Goal: Information Seeking & Learning: Learn about a topic

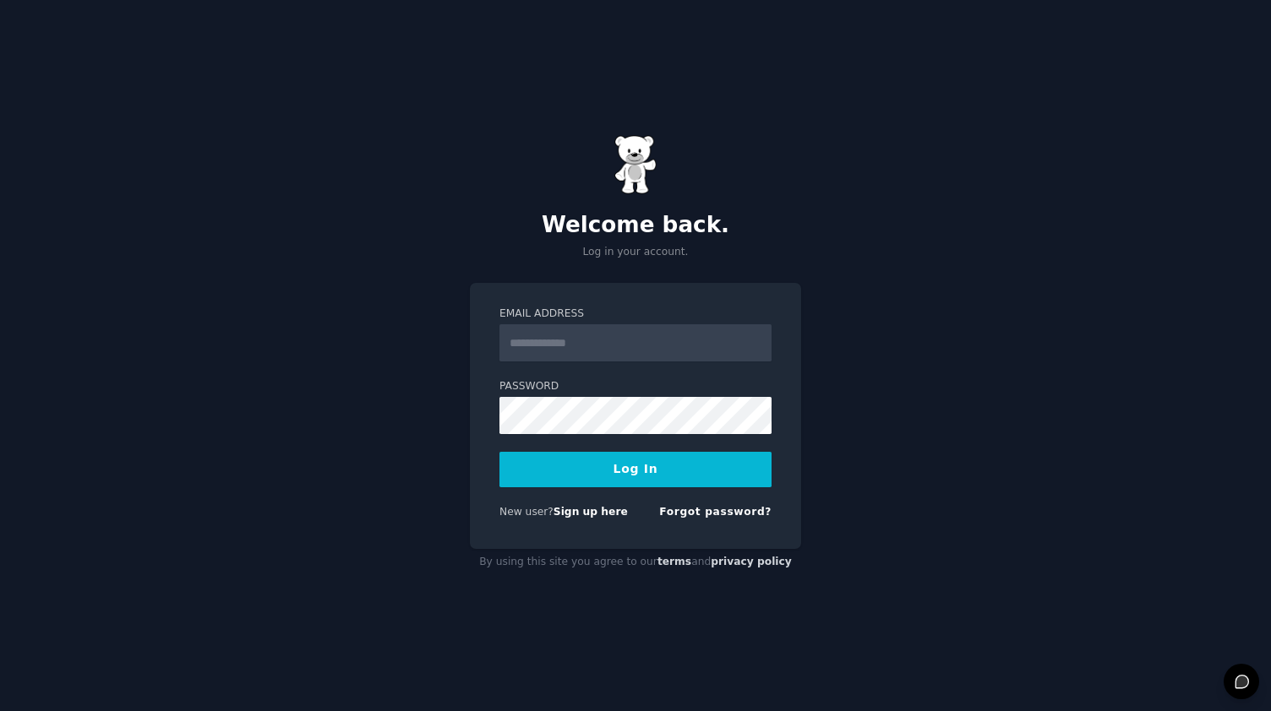
click at [542, 334] on input "Email Address" at bounding box center [635, 342] width 272 height 37
click at [721, 511] on link "Forgot password?" at bounding box center [715, 512] width 112 height 12
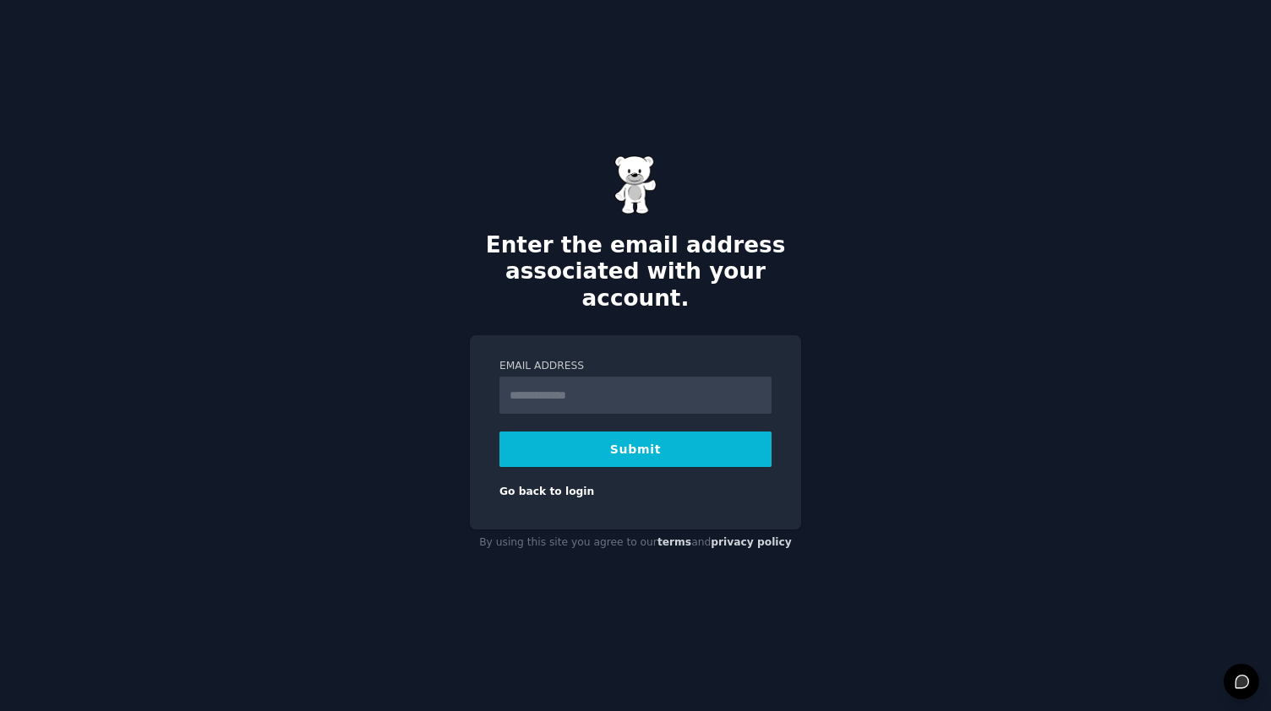
click at [581, 378] on input "Email Address" at bounding box center [635, 395] width 272 height 37
type input "**********"
click at [612, 433] on button "Submit" at bounding box center [635, 449] width 272 height 35
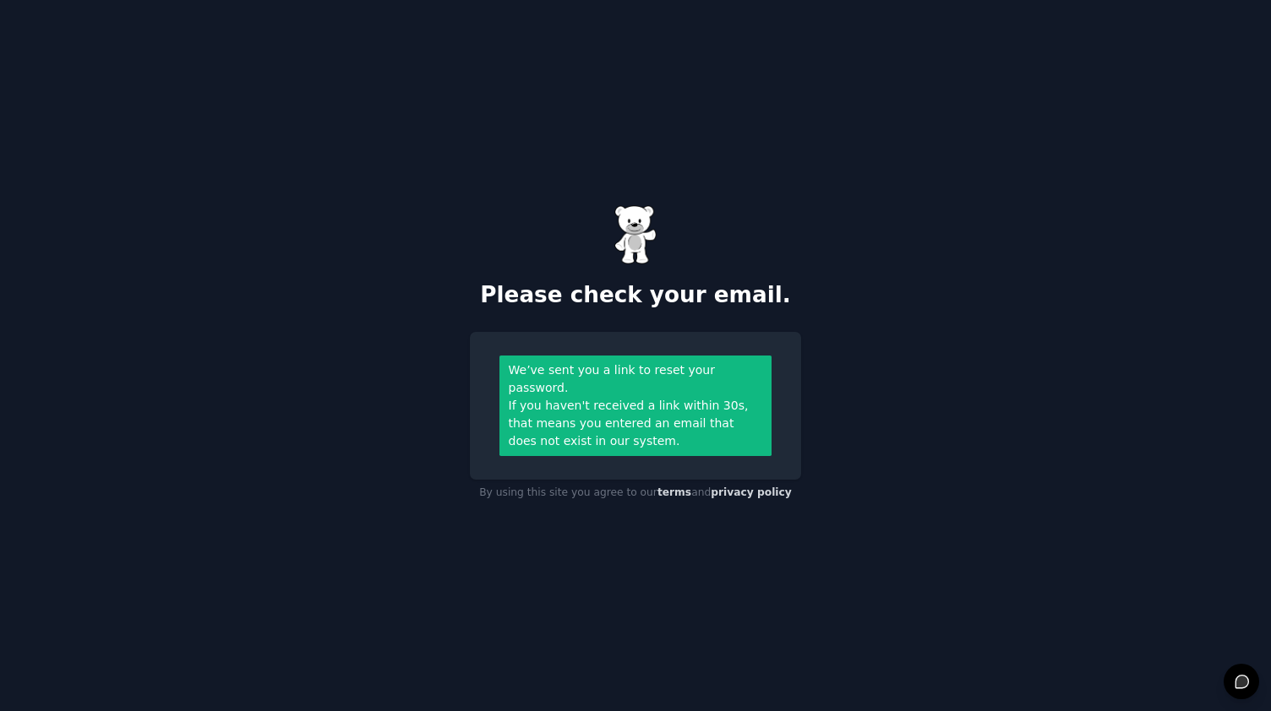
click at [612, 397] on div "If you haven't received a link within 30s, that means you entered an email that…" at bounding box center [636, 423] width 254 height 53
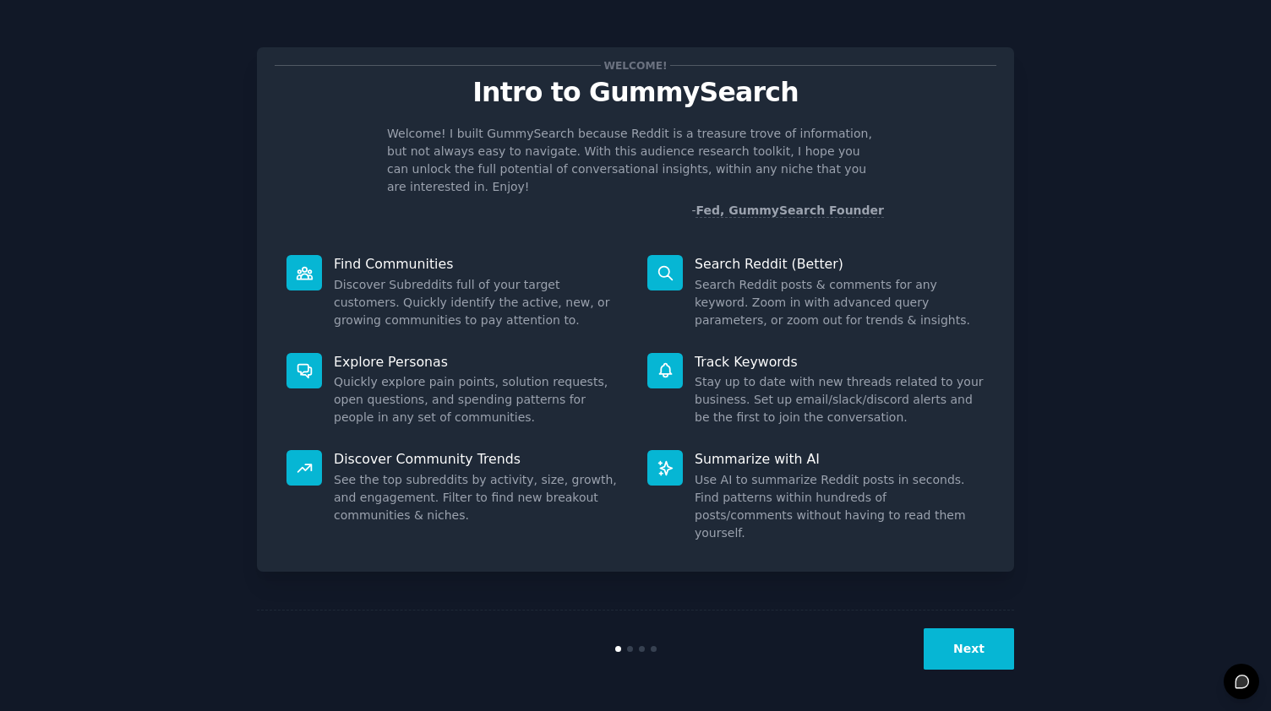
click at [982, 650] on button "Next" at bounding box center [968, 649] width 90 height 41
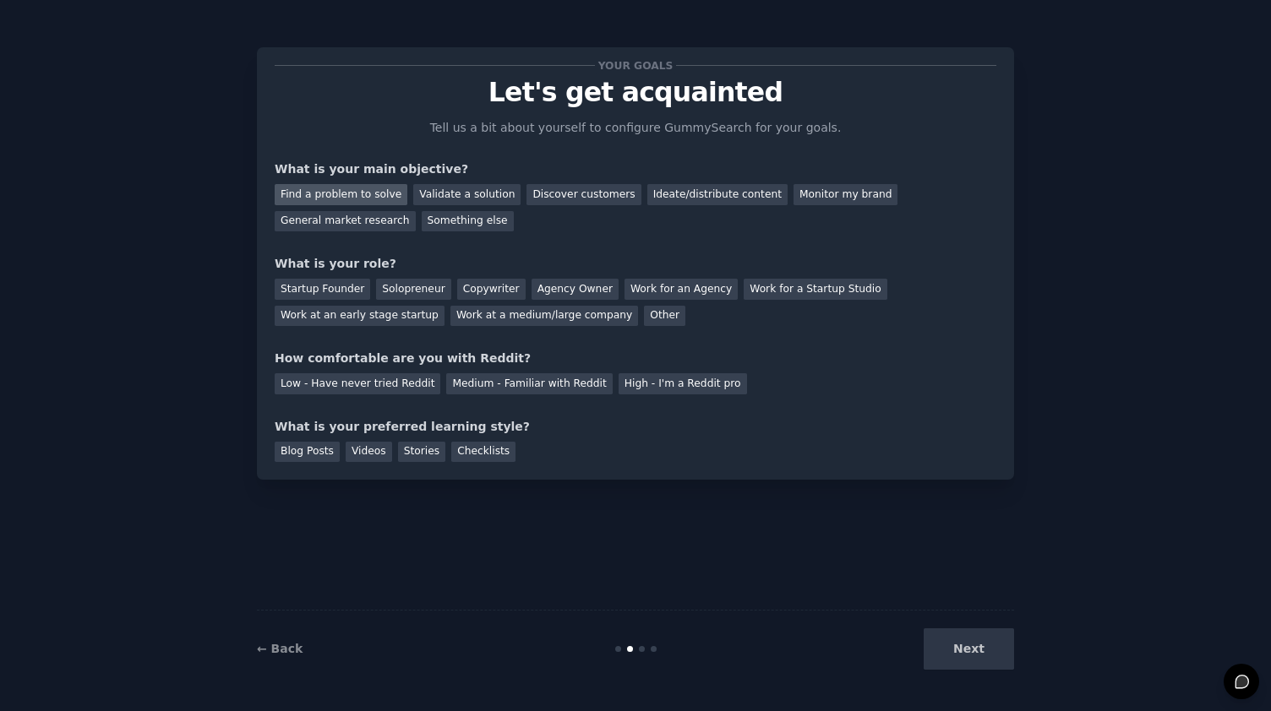
click at [353, 193] on div "Find a problem to solve" at bounding box center [341, 194] width 133 height 21
click at [470, 193] on div "Validate a solution" at bounding box center [466, 194] width 107 height 21
click at [389, 184] on div "Find a problem to solve" at bounding box center [341, 194] width 133 height 21
click at [325, 288] on div "Startup Founder" at bounding box center [322, 289] width 95 height 21
click at [672, 386] on div "High - I'm a Reddit pro" at bounding box center [682, 383] width 128 height 21
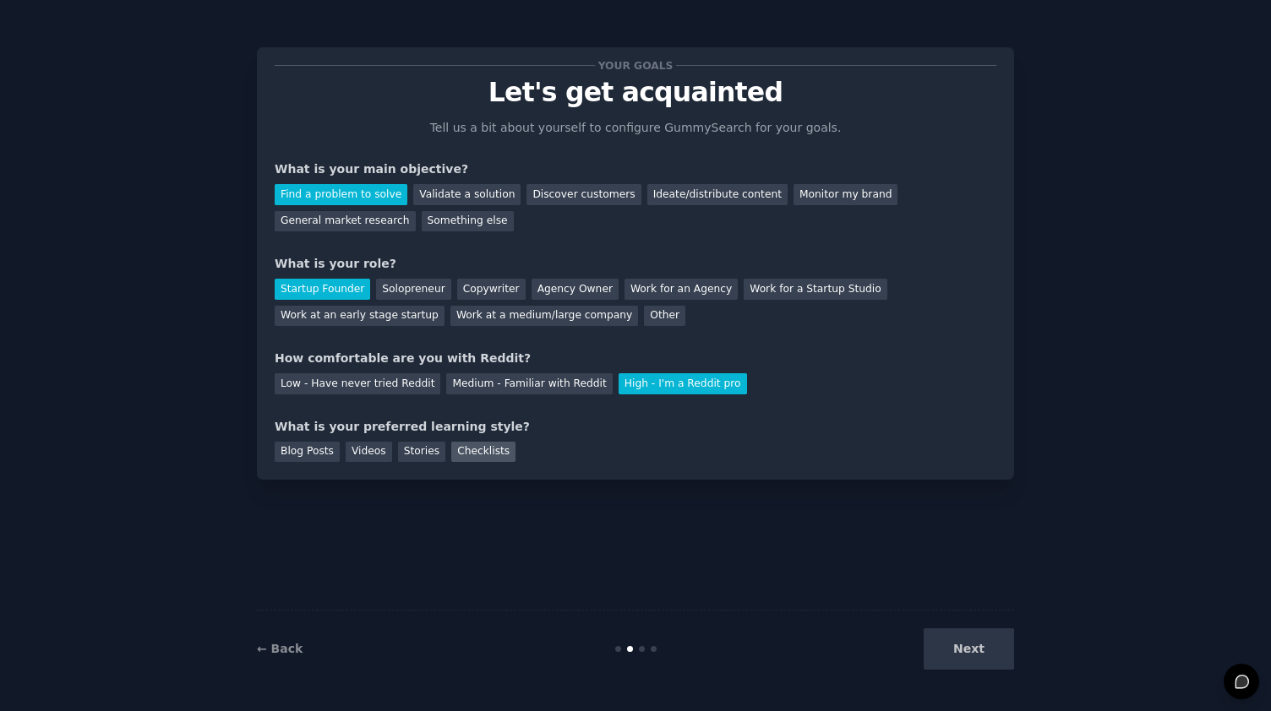
click at [463, 450] on div "Checklists" at bounding box center [483, 452] width 64 height 21
click at [941, 646] on button "Next" at bounding box center [968, 649] width 90 height 41
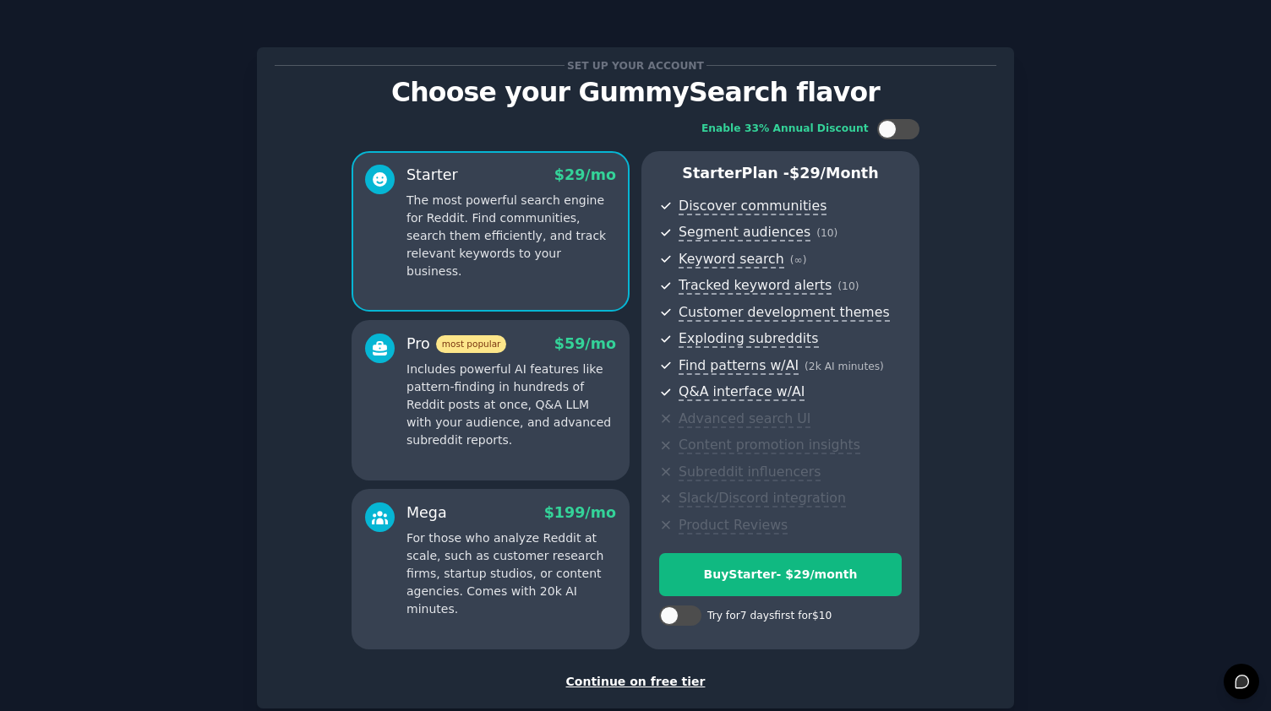
click at [645, 679] on div "Continue on free tier" at bounding box center [635, 682] width 721 height 18
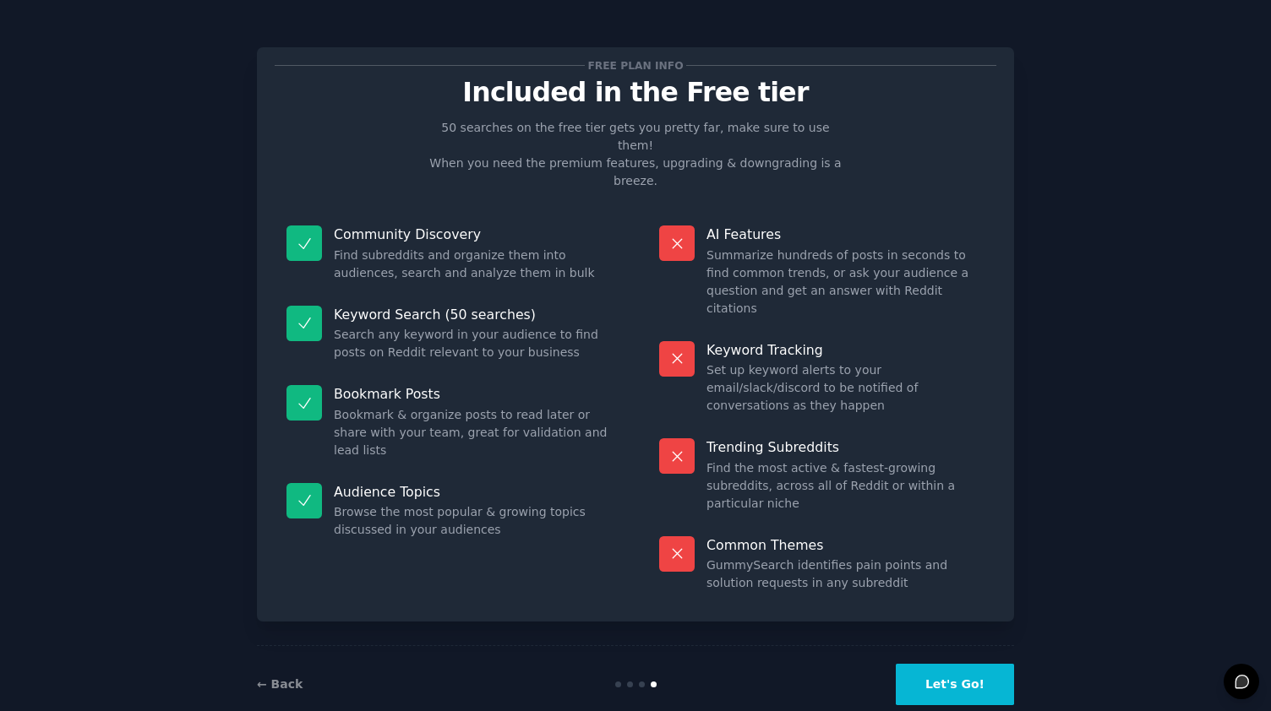
click at [948, 664] on button "Let's Go!" at bounding box center [955, 684] width 118 height 41
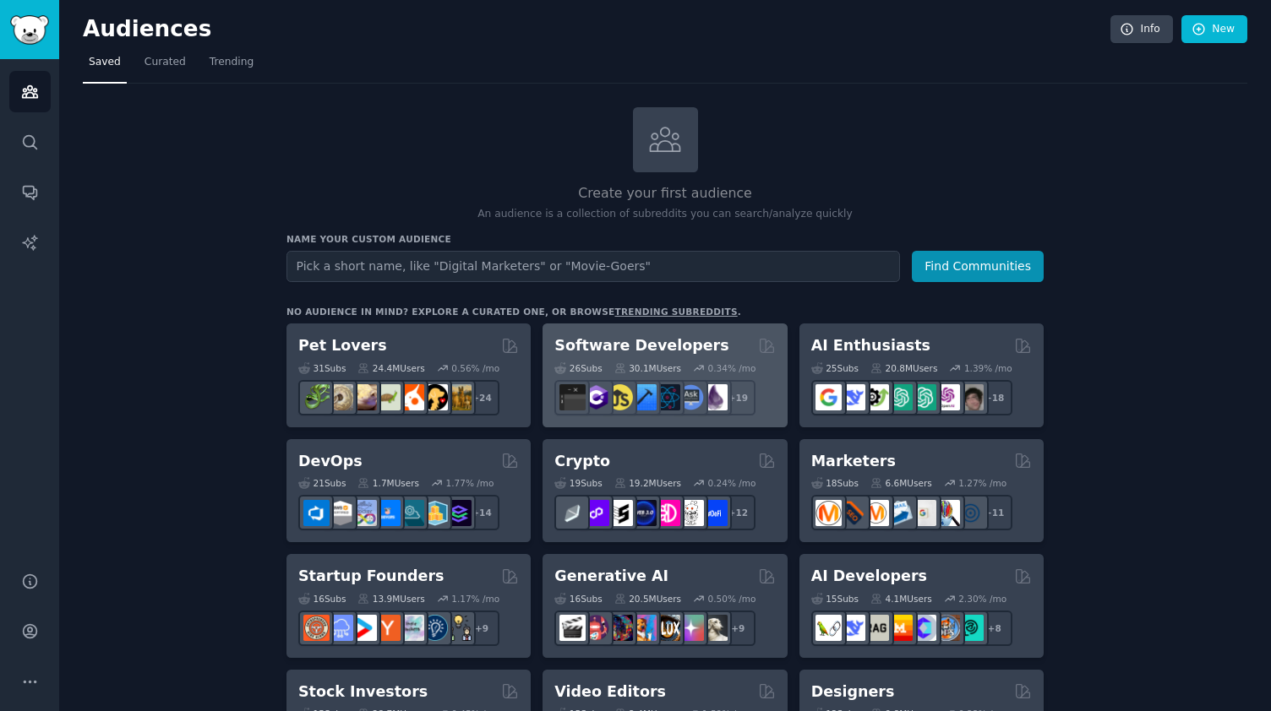
click at [639, 351] on h2 "Software Developers" at bounding box center [641, 345] width 174 height 21
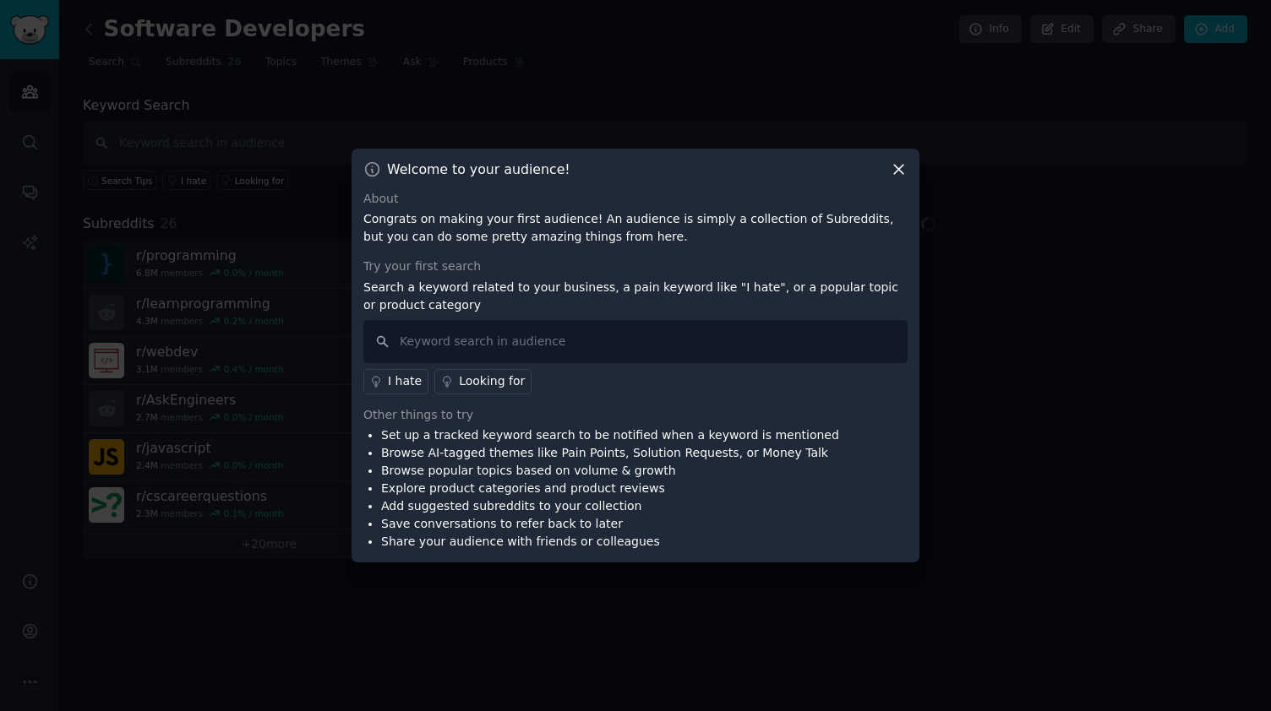
click at [899, 163] on icon at bounding box center [899, 170] width 18 height 18
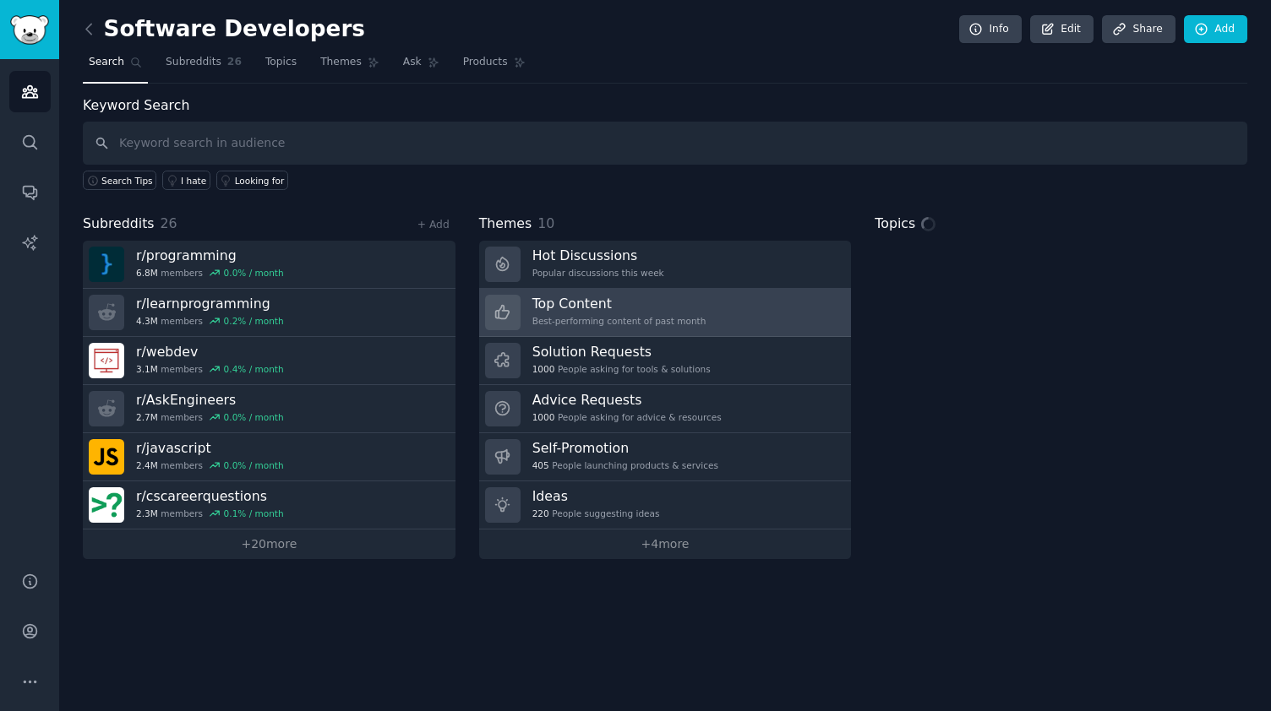
click at [627, 312] on div "Top Content Best-performing content of past month" at bounding box center [619, 312] width 174 height 35
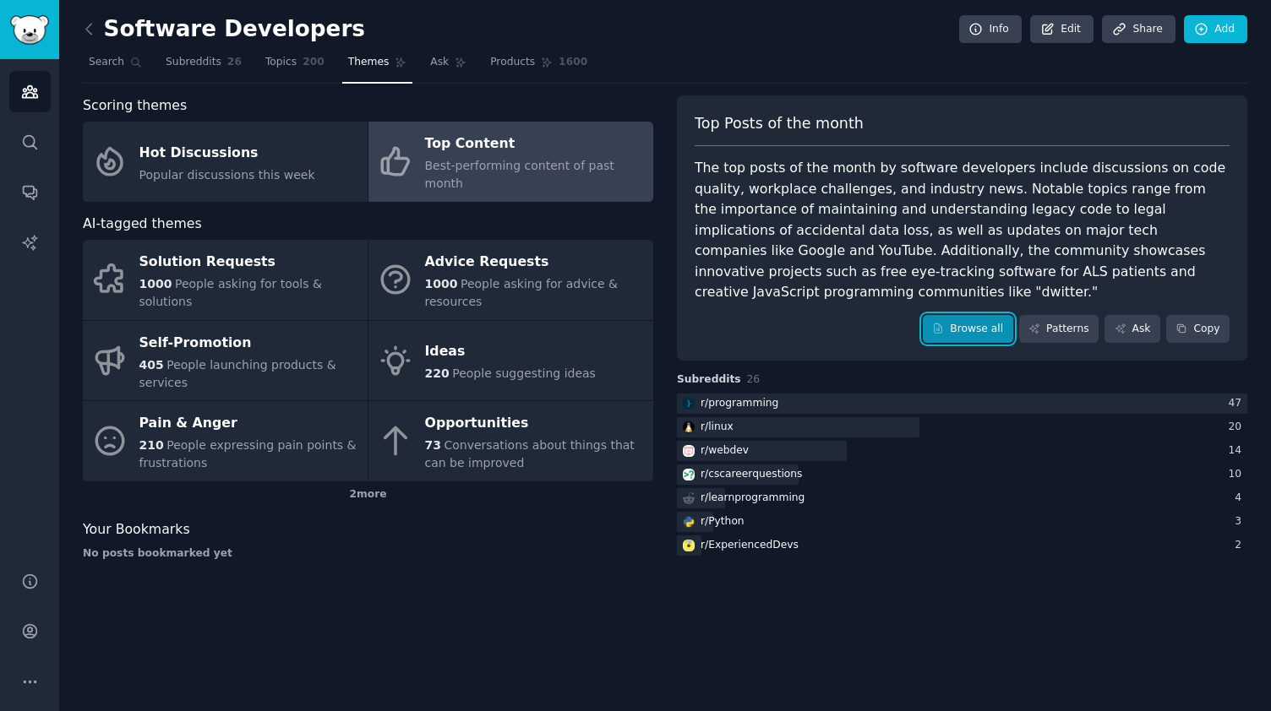
click at [976, 315] on link "Browse all" at bounding box center [968, 329] width 90 height 29
